Goal: Complete application form

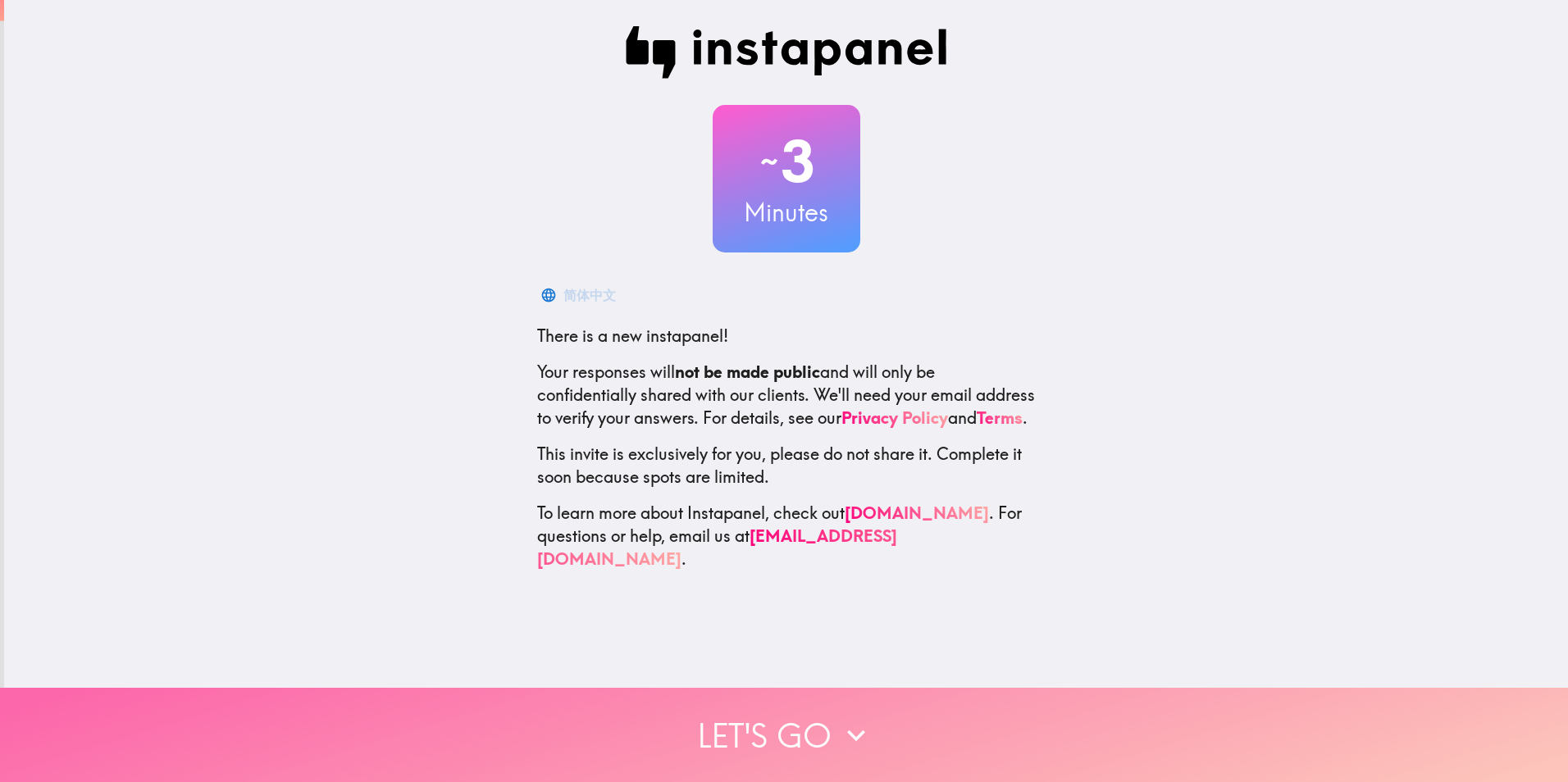
click at [780, 719] on button "Let's go" at bounding box center [784, 735] width 1568 height 94
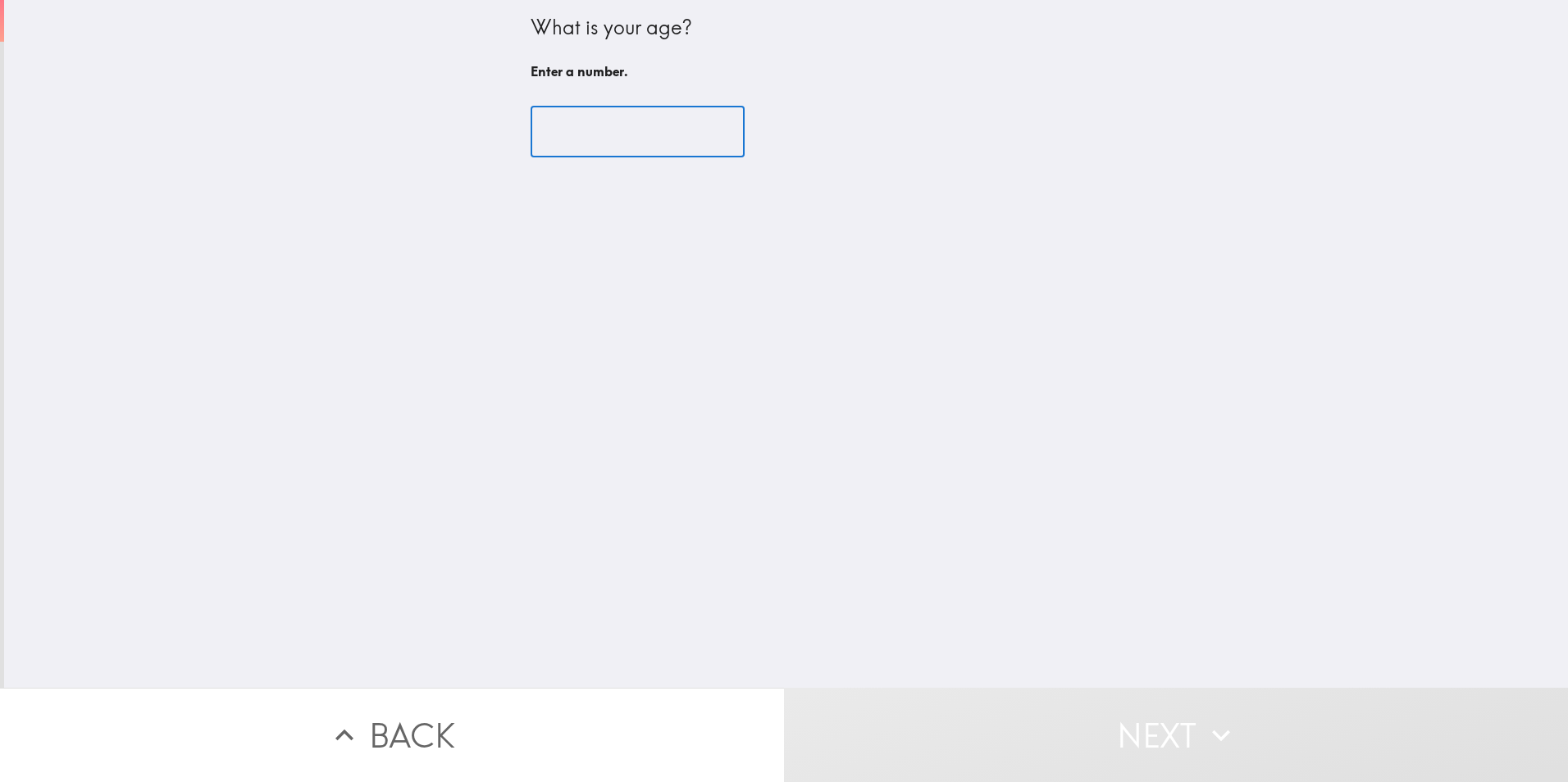
click at [639, 133] on input "number" at bounding box center [638, 131] width 214 height 51
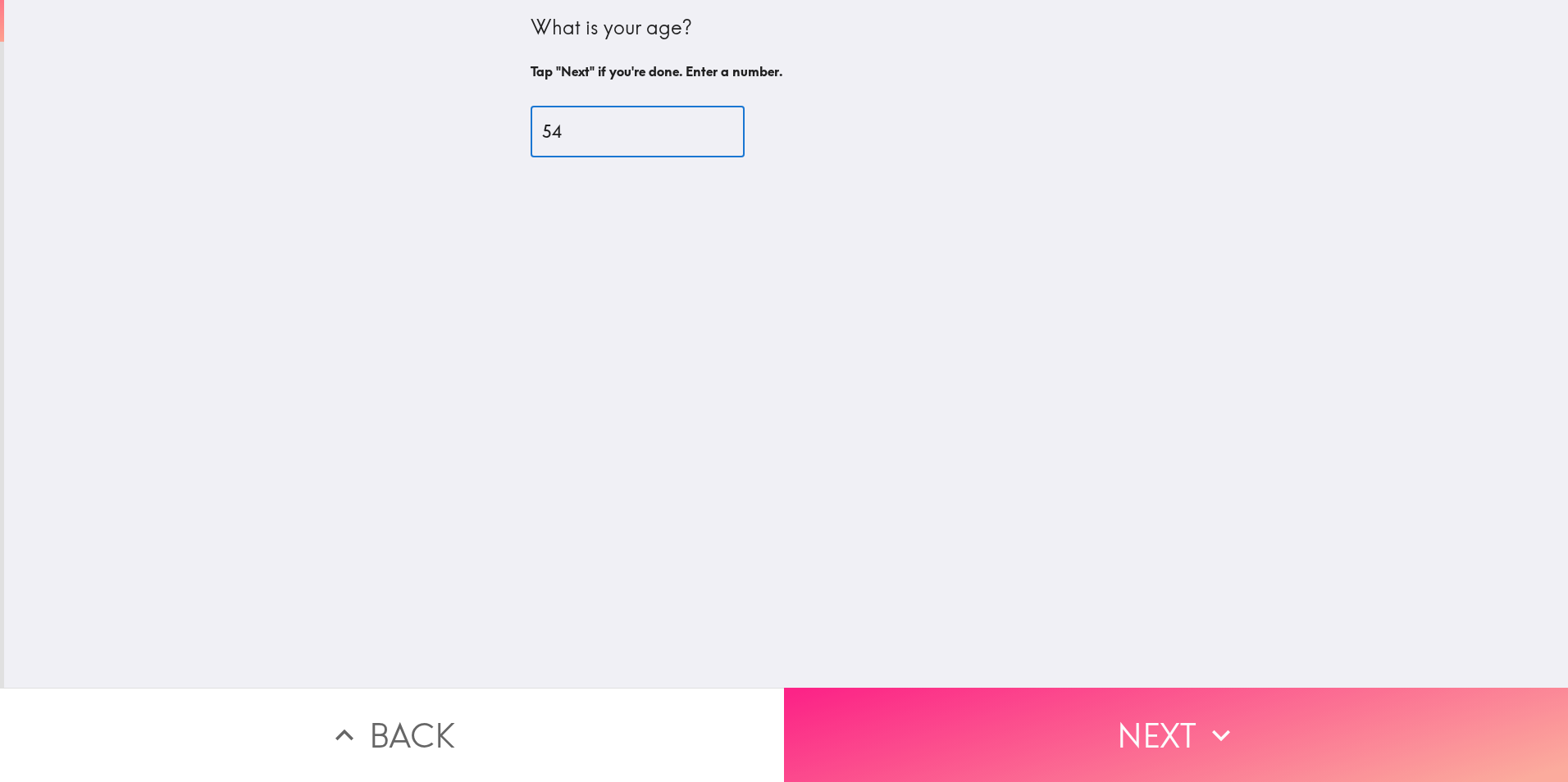
type input "54"
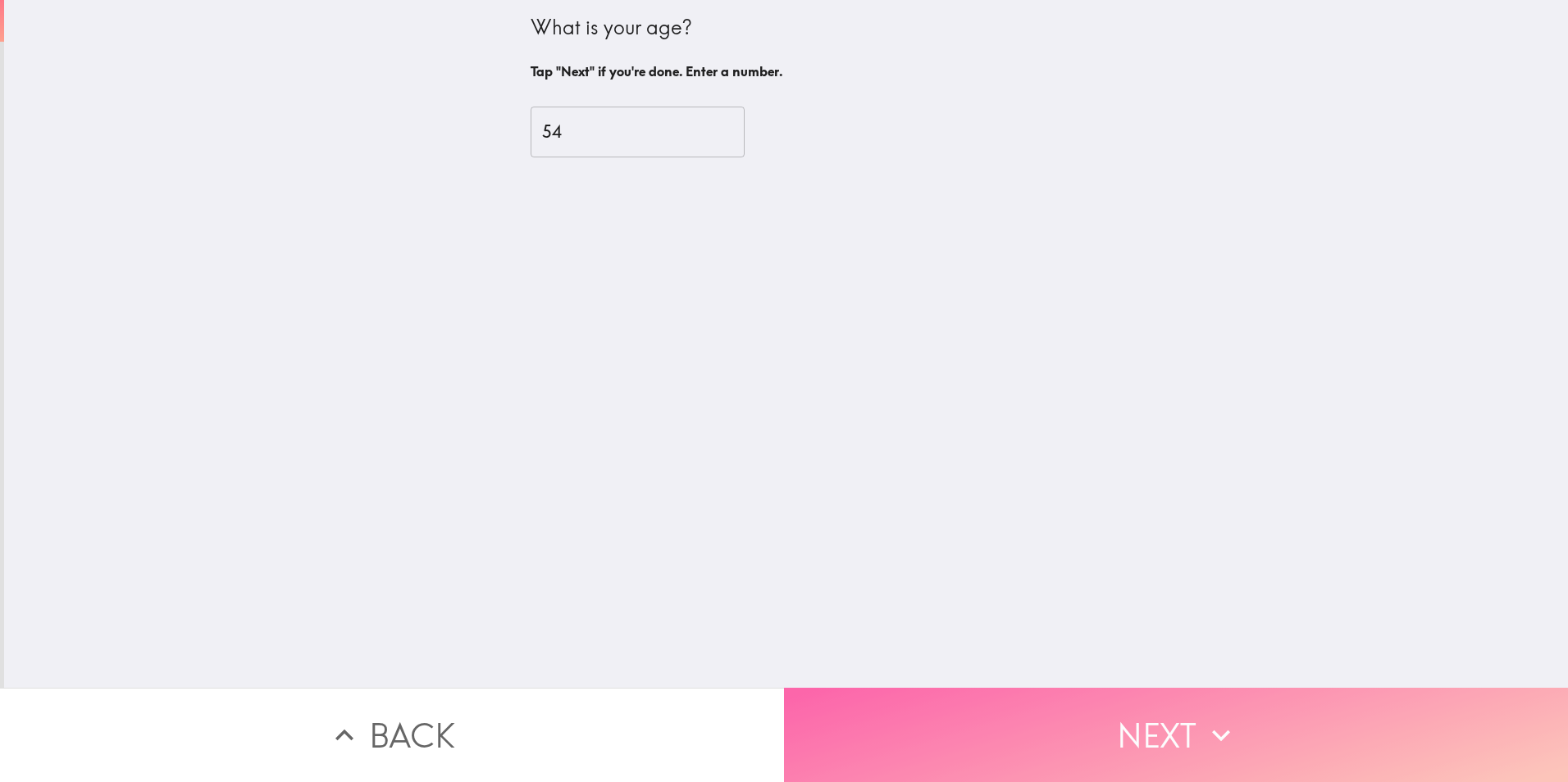
click at [1077, 701] on button "Next" at bounding box center [1176, 735] width 784 height 94
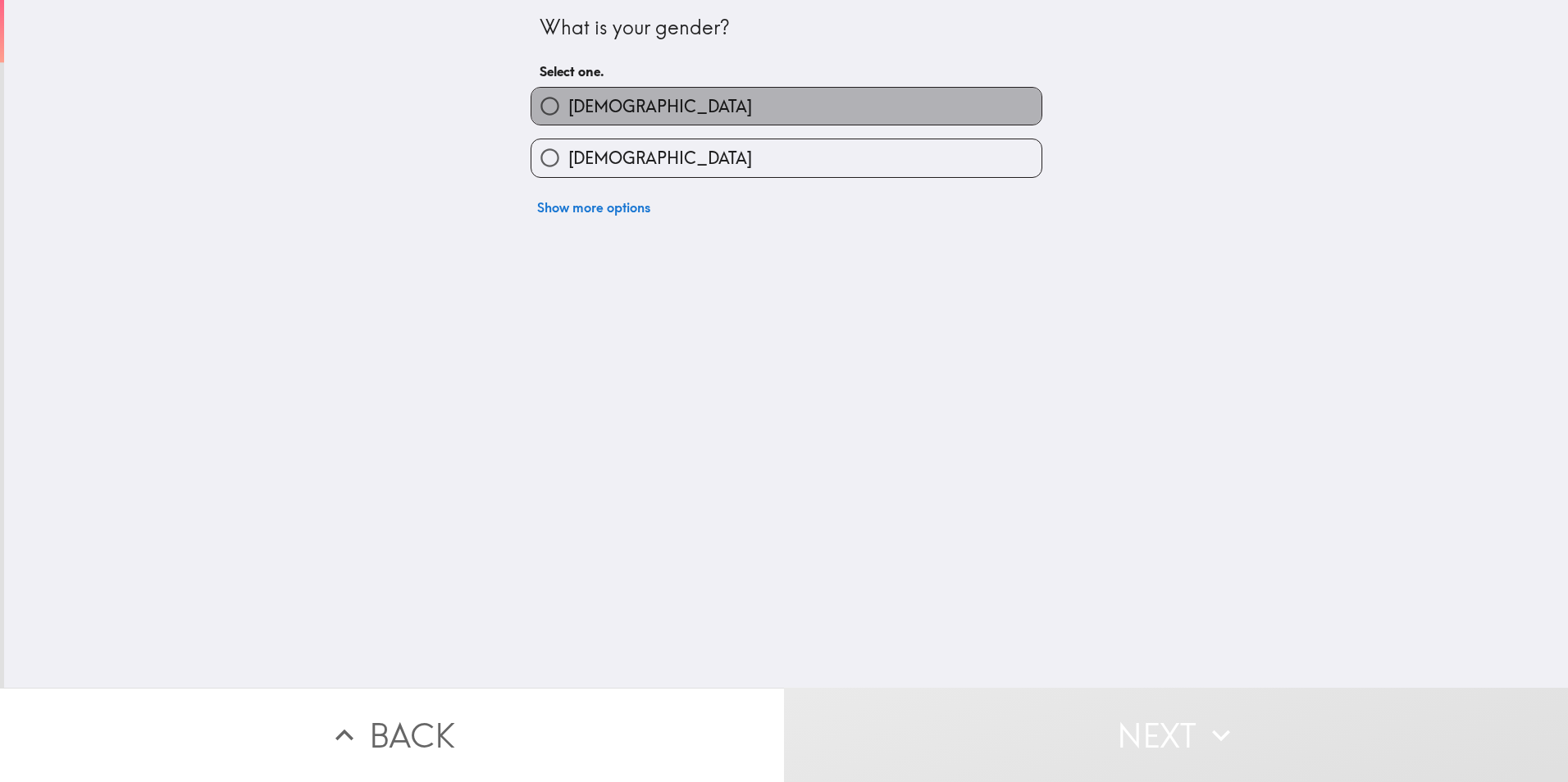
click at [618, 118] on label "[DEMOGRAPHIC_DATA]" at bounding box center [787, 106] width 510 height 37
click at [569, 118] on input "[DEMOGRAPHIC_DATA]" at bounding box center [550, 106] width 37 height 37
radio input "true"
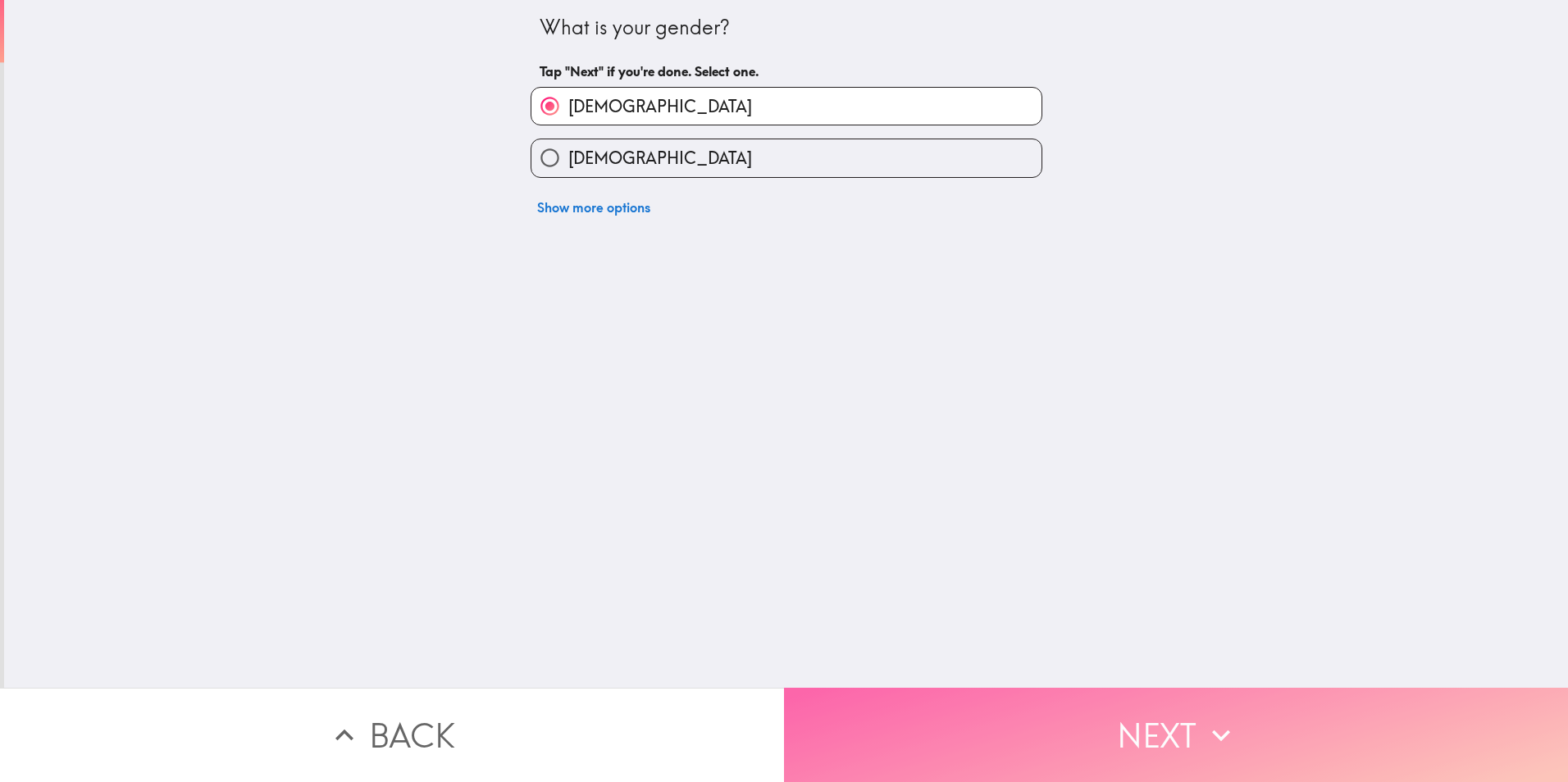
click at [1123, 712] on button "Next" at bounding box center [1176, 735] width 784 height 94
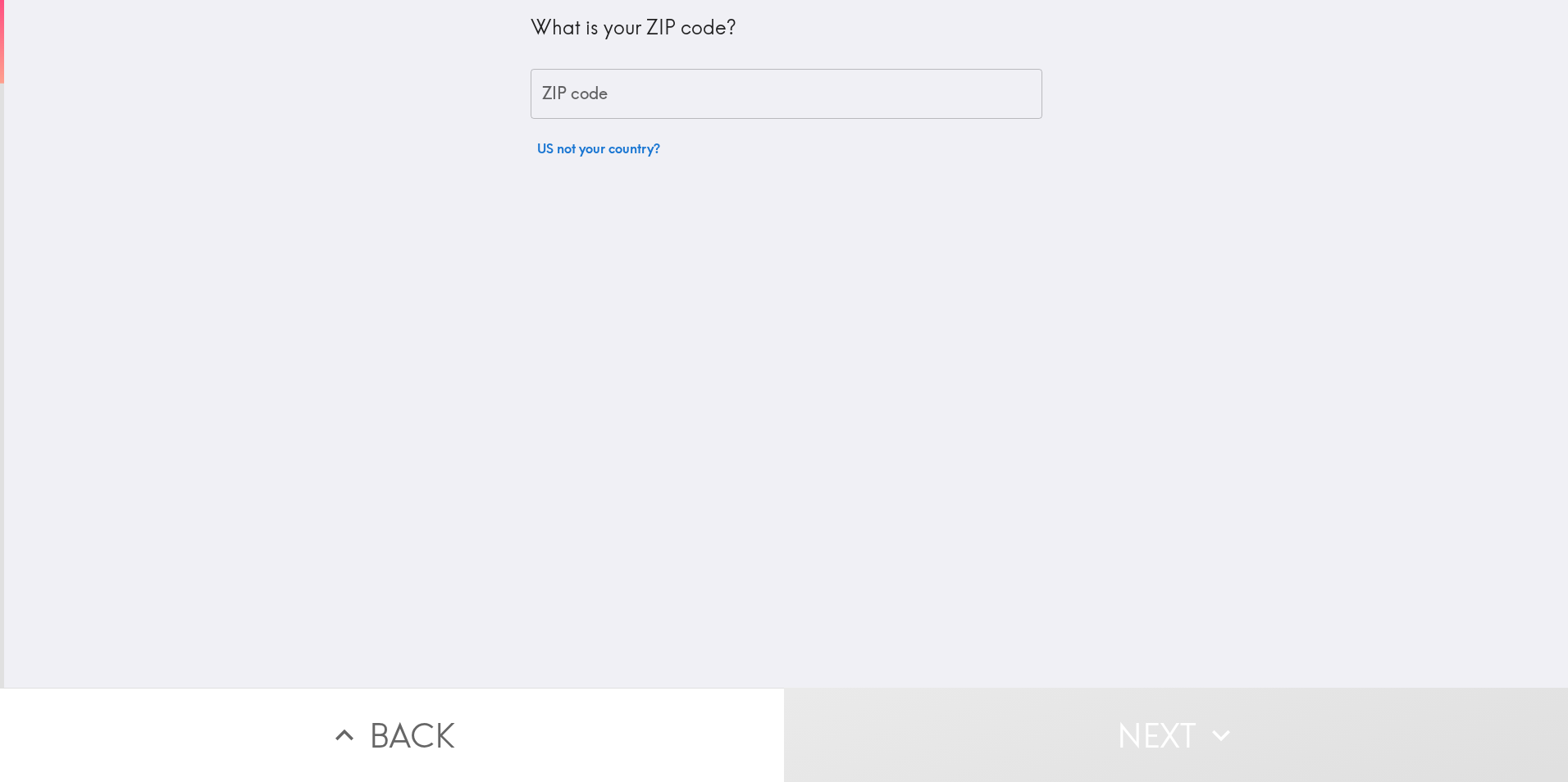
click at [622, 100] on input "ZIP code" at bounding box center [787, 94] width 512 height 51
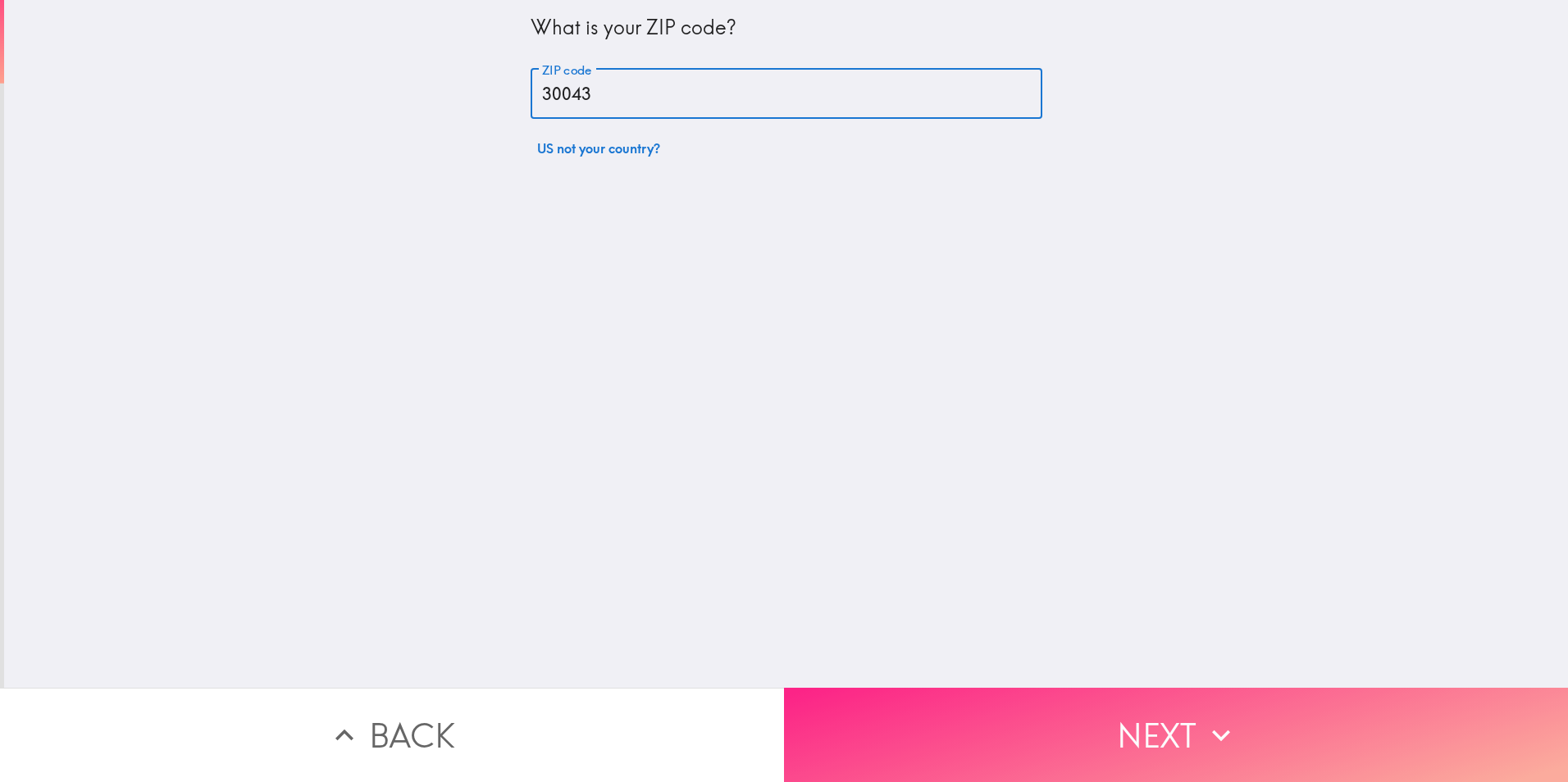
type input "30043"
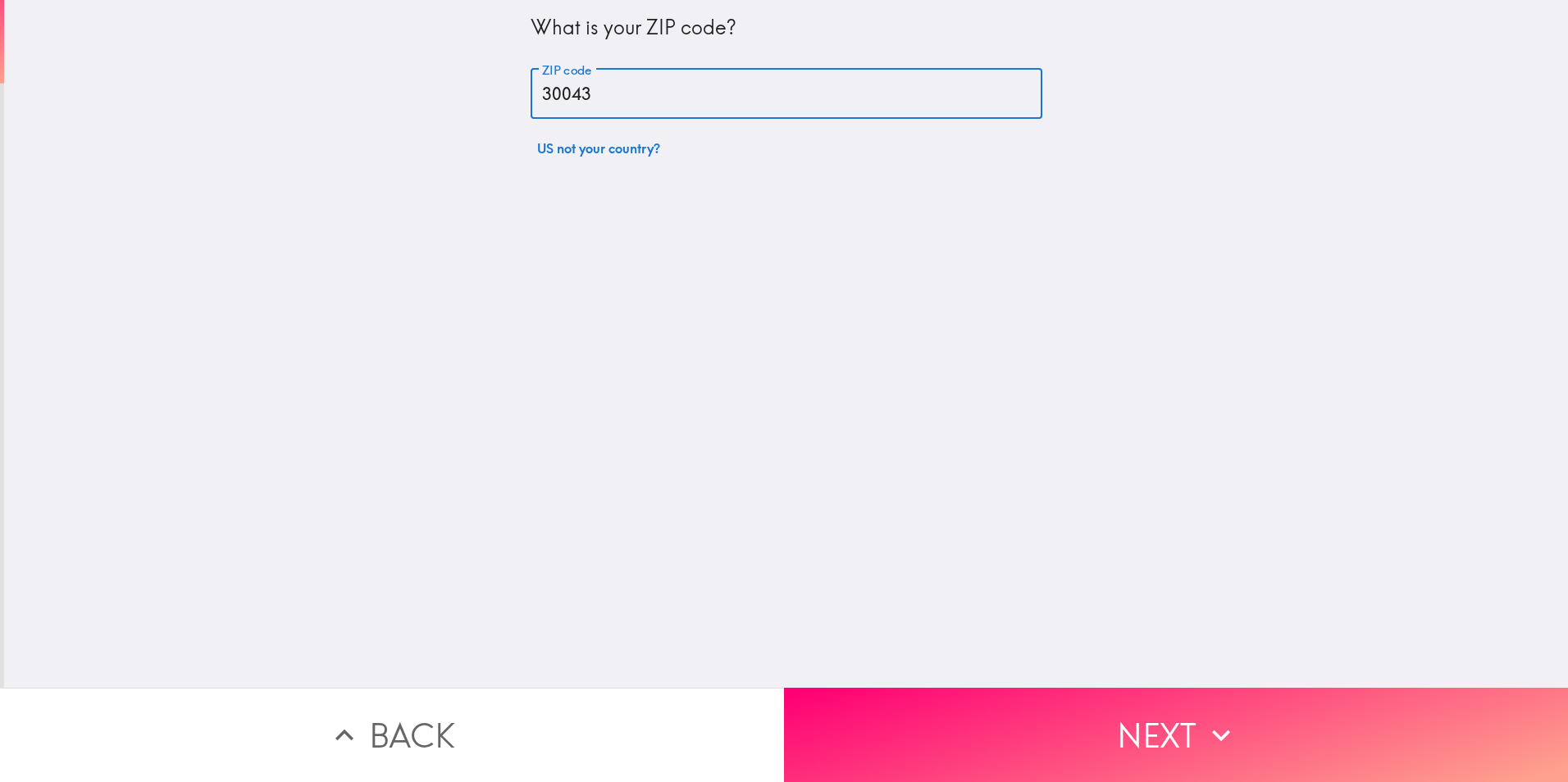
click at [1071, 718] on button "Next" at bounding box center [1176, 735] width 784 height 94
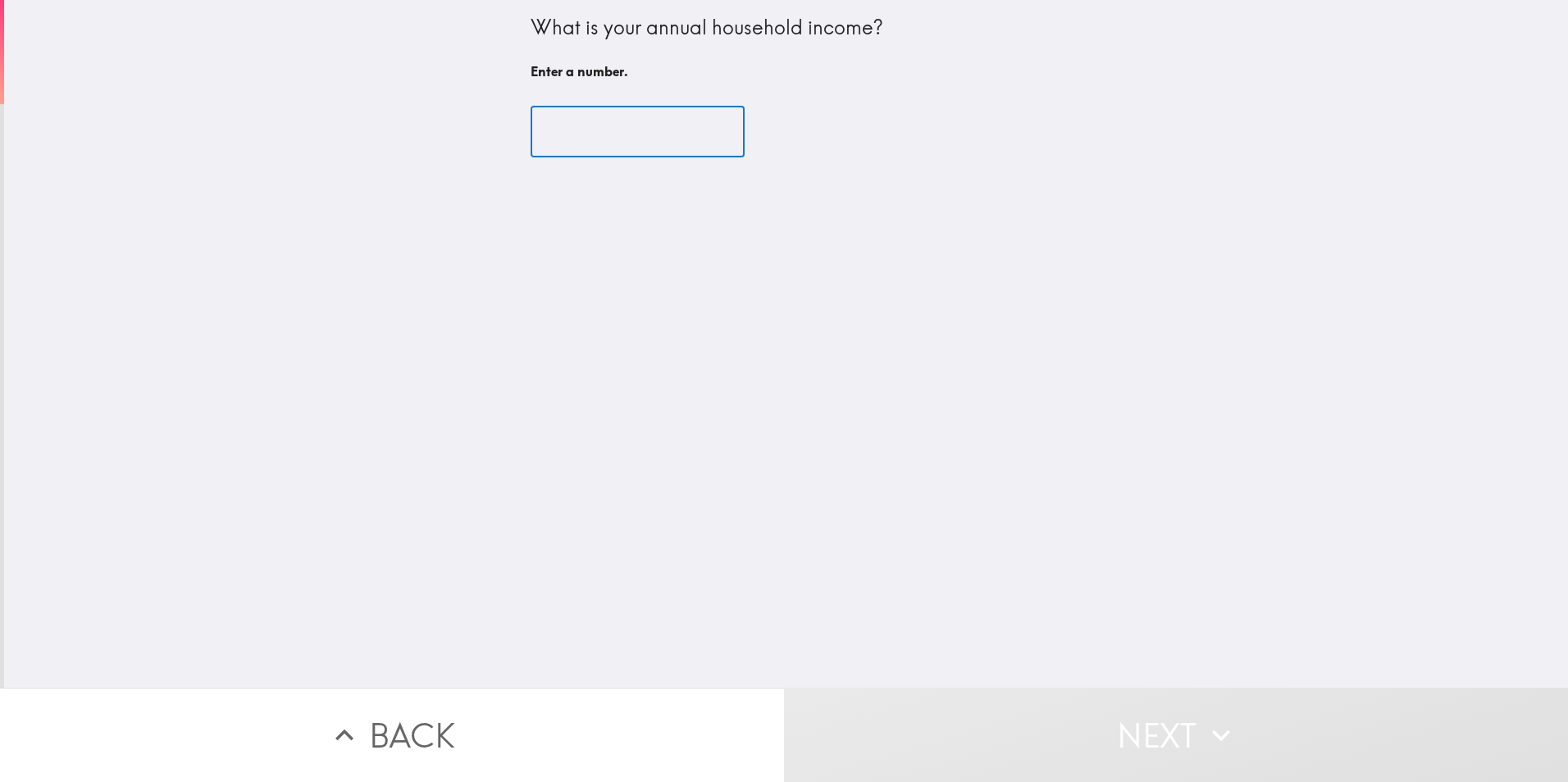
click at [574, 141] on input "number" at bounding box center [638, 131] width 214 height 51
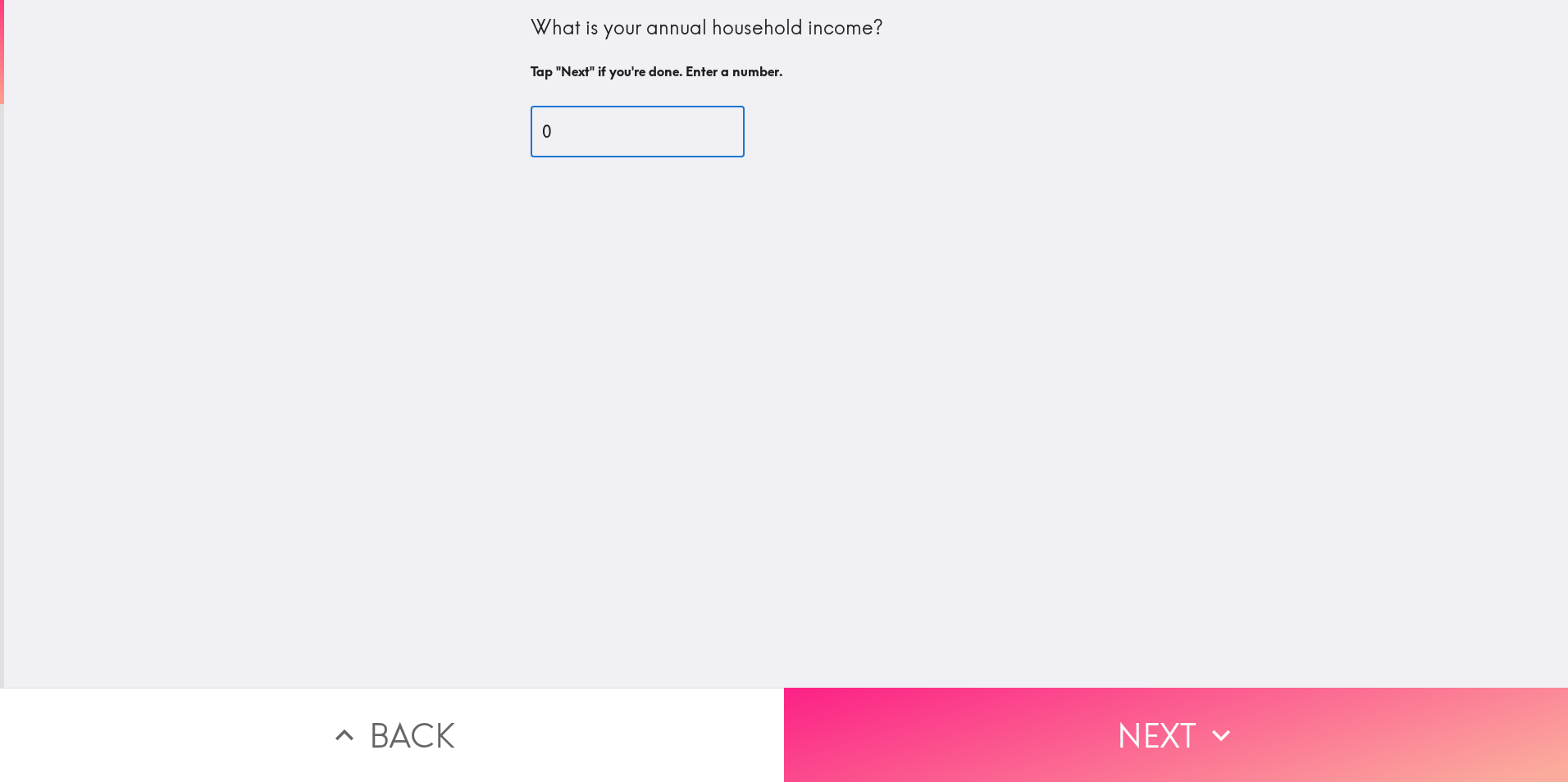
type input "0"
click at [1057, 698] on button "Next" at bounding box center [1176, 735] width 784 height 94
